Goal: Task Accomplishment & Management: Use online tool/utility

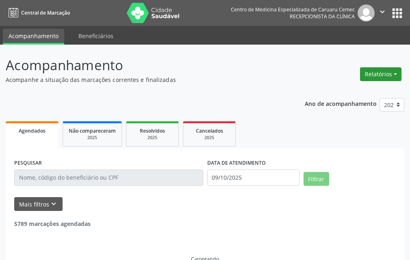
drag, startPoint x: 0, startPoint y: 0, endPoint x: 384, endPoint y: 78, distance: 391.5
click at [384, 78] on button "Relatórios" at bounding box center [380, 74] width 41 height 14
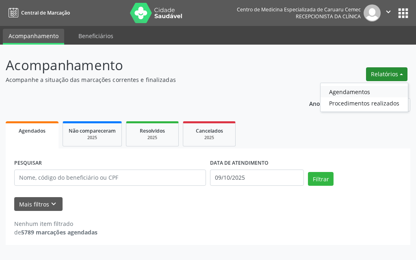
click at [378, 91] on link "Agendamentos" at bounding box center [363, 91] width 87 height 11
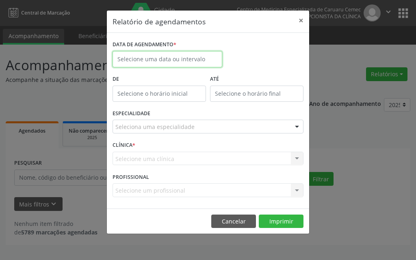
click at [186, 59] on input "text" at bounding box center [167, 59] width 110 height 16
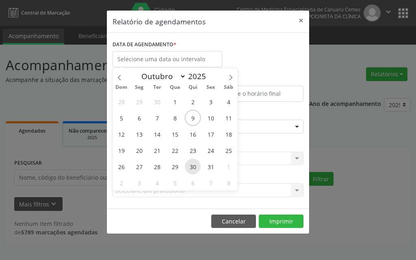
click at [190, 162] on span "30" at bounding box center [193, 167] width 16 height 16
type input "30/10/2025"
click at [190, 162] on span "30" at bounding box center [193, 167] width 16 height 16
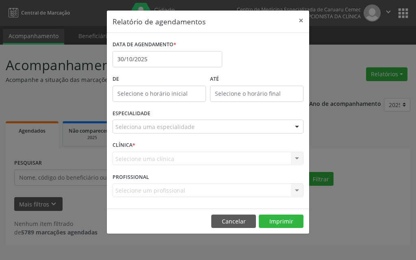
click at [184, 134] on div "ESPECIALIDADE Seleciona uma especialidade Todas as especialidades Alergologia A…" at bounding box center [207, 124] width 195 height 32
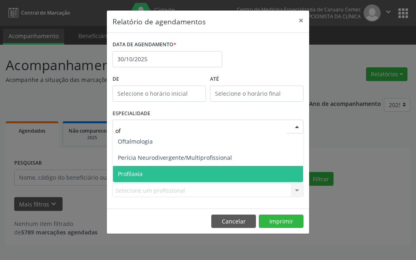
type input "oft"
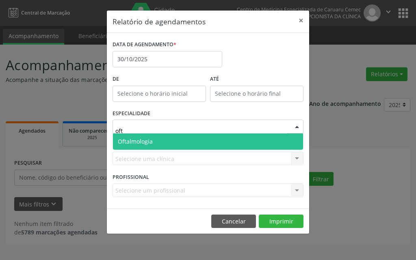
click at [134, 134] on span "Oftalmologia" at bounding box center [208, 142] width 190 height 16
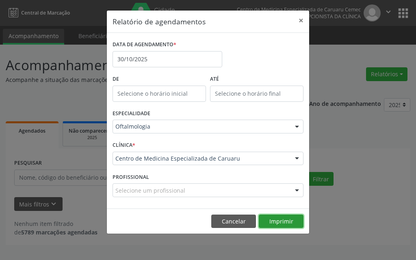
click at [292, 222] on button "Imprimir" at bounding box center [281, 222] width 45 height 14
